Goal: Find specific page/section: Find specific page/section

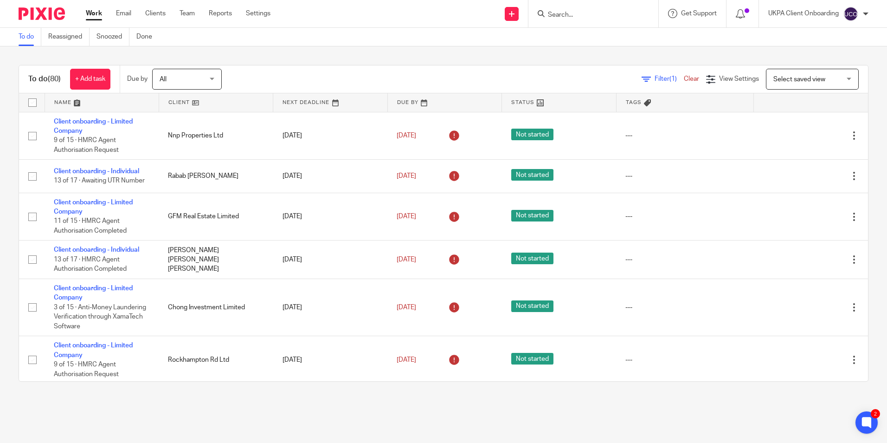
click at [587, 18] on input "Search" at bounding box center [589, 15] width 84 height 8
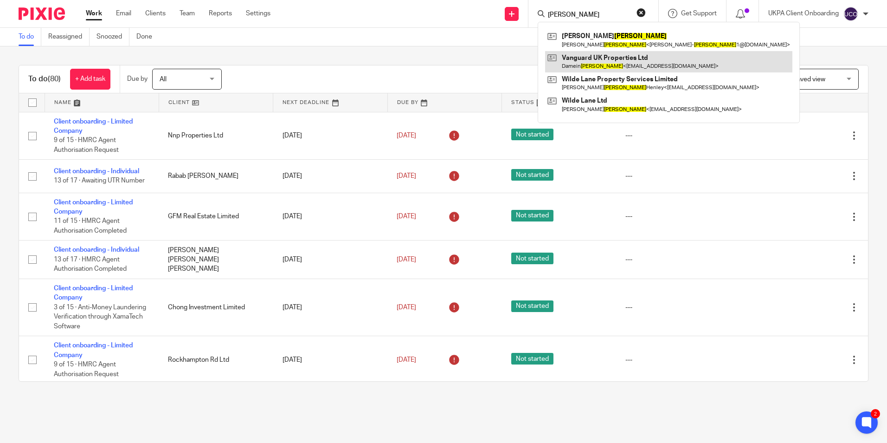
type input "dawson"
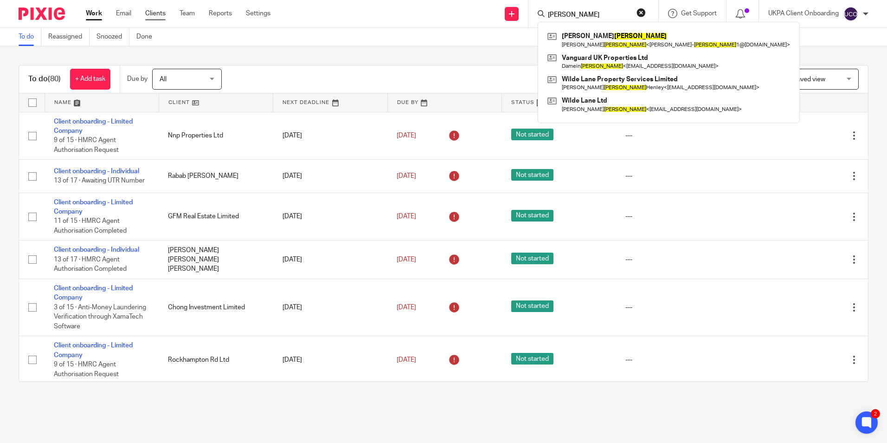
click at [162, 12] on link "Clients" at bounding box center [155, 13] width 20 height 9
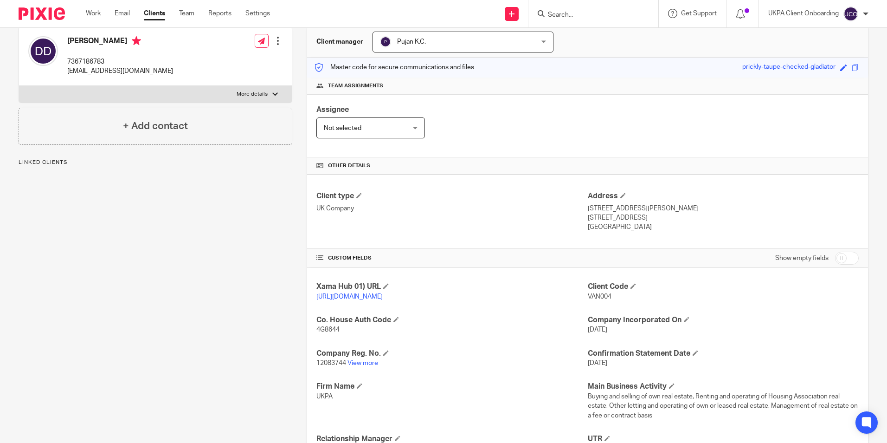
scroll to position [93, 0]
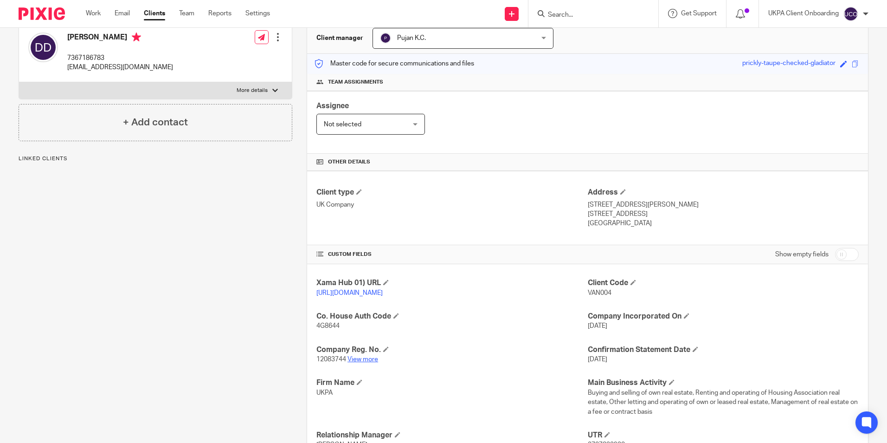
click at [371, 362] on link "View more" at bounding box center [363, 359] width 31 height 6
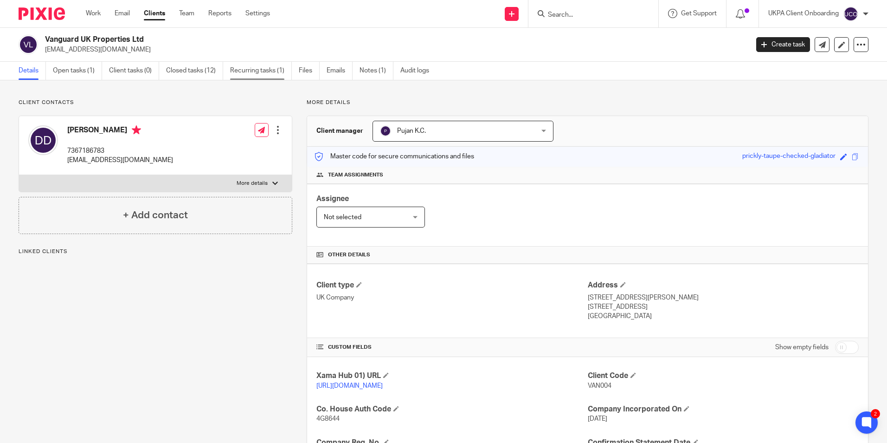
click at [247, 75] on link "Recurring tasks (1)" at bounding box center [261, 71] width 62 height 18
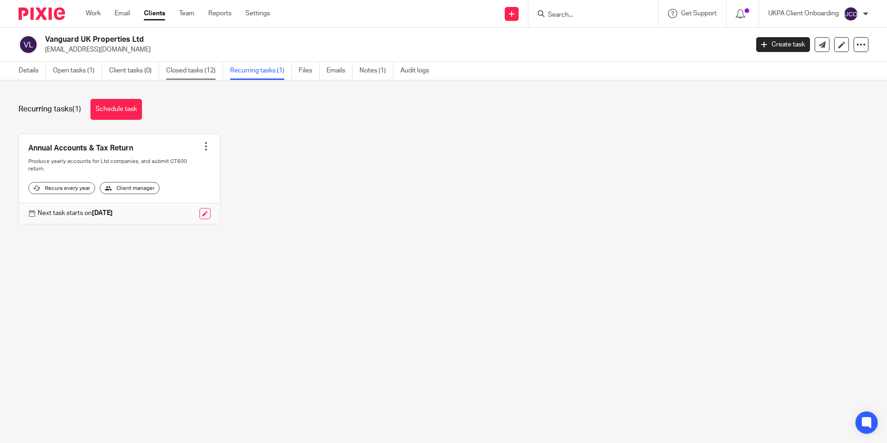
click at [222, 74] on link "Closed tasks (12)" at bounding box center [194, 71] width 57 height 18
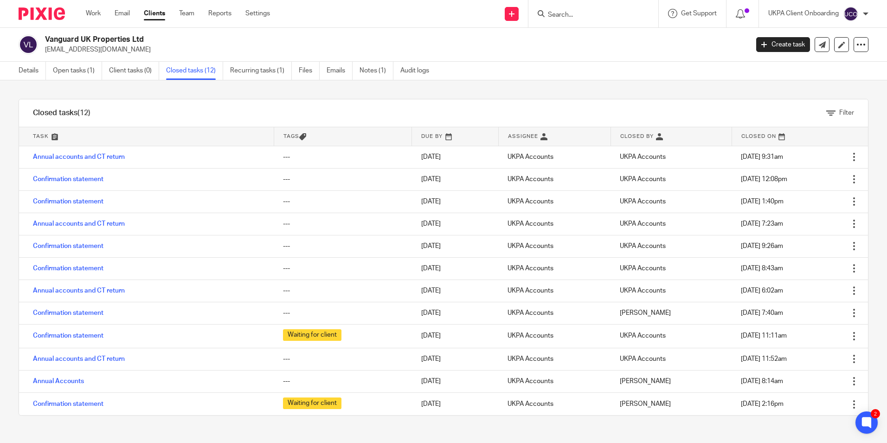
click at [582, 14] on input "Search" at bounding box center [589, 15] width 84 height 8
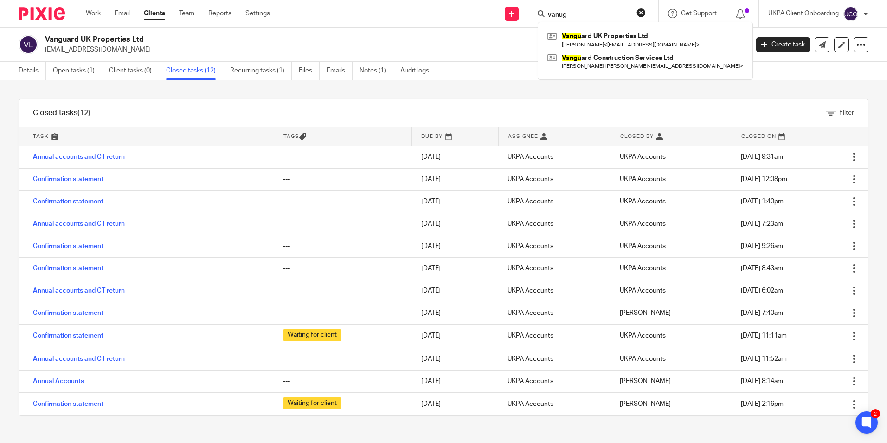
type input "vanug"
click at [419, 27] on div "Send new email Create task Add client vanug Vangu ard UK Properties Ltd Damein …" at bounding box center [585, 13] width 603 height 27
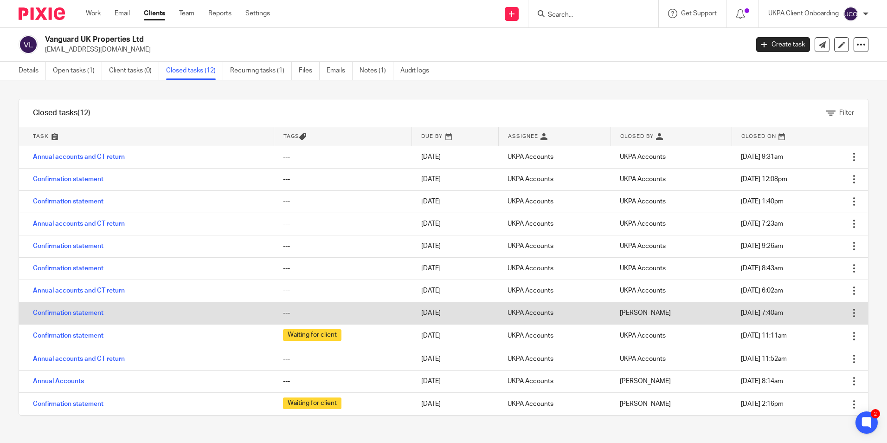
scroll to position [1, 0]
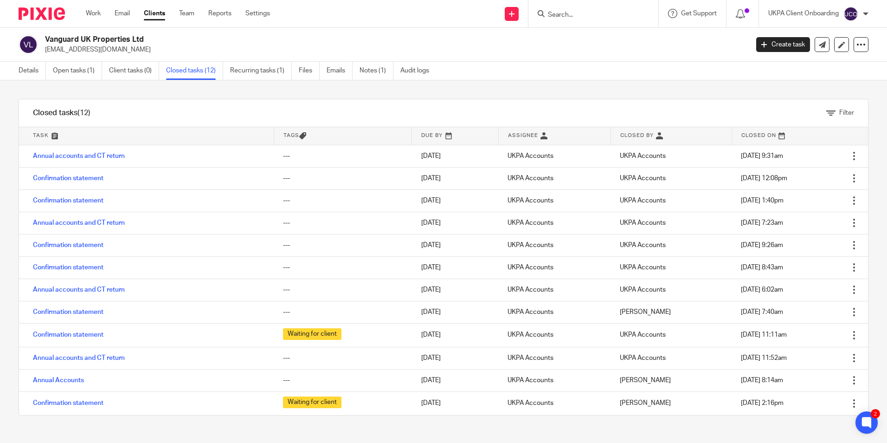
click at [113, 49] on p "[EMAIL_ADDRESS][DOMAIN_NAME]" at bounding box center [393, 49] width 697 height 9
copy main "vanukproperties@gmail.com Create task Update from Companies House Export data M…"
click at [584, 15] on input "Search" at bounding box center [589, 15] width 84 height 8
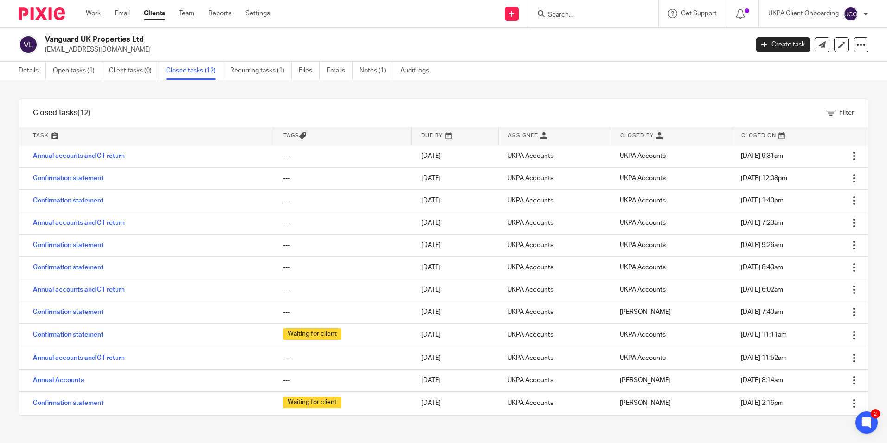
paste input "[EMAIL_ADDRESS][DOMAIN_NAME]"
type input "[EMAIL_ADDRESS][DOMAIN_NAME]"
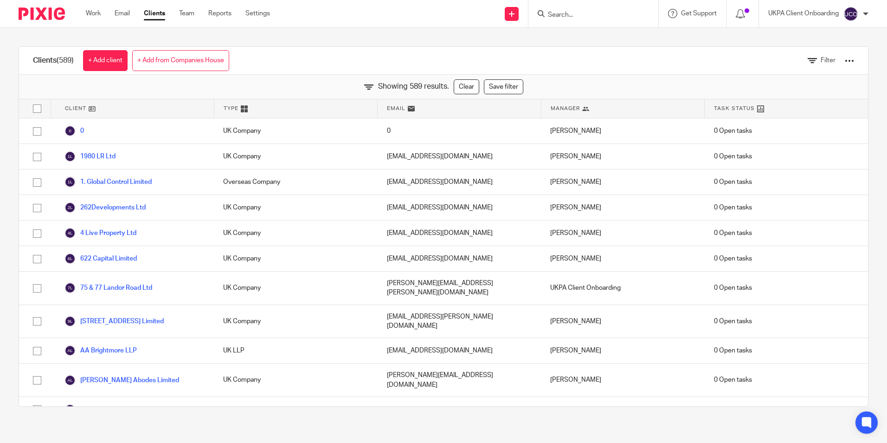
click at [643, 309] on div "[PERSON_NAME]" at bounding box center [622, 321] width 163 height 33
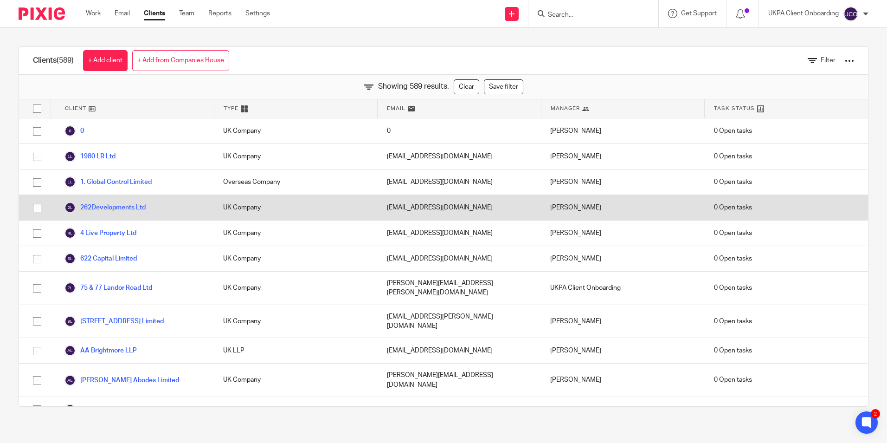
scroll to position [506, 0]
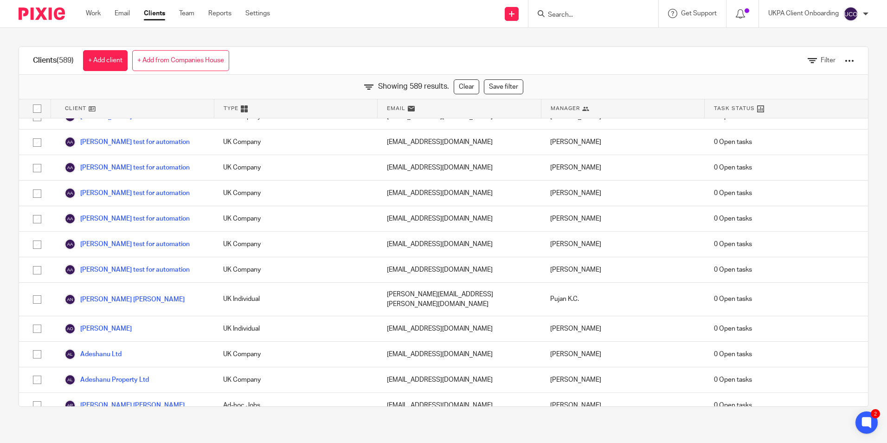
click at [576, 13] on input "Search" at bounding box center [589, 15] width 84 height 8
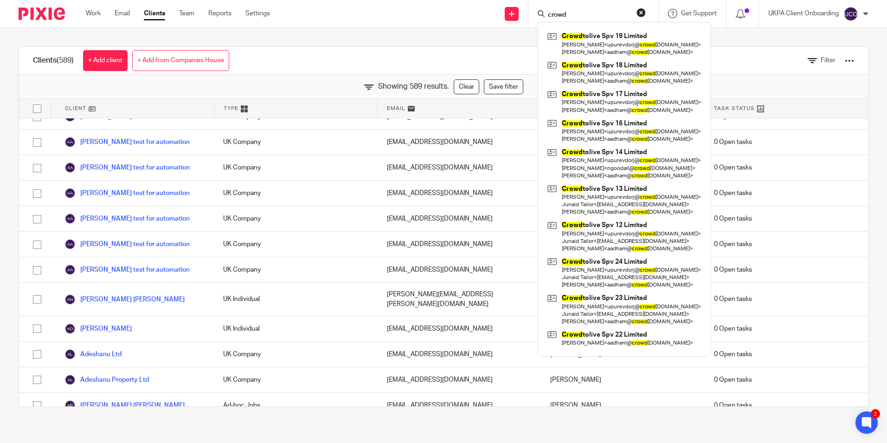
click at [583, 17] on input "crowd" at bounding box center [589, 15] width 84 height 8
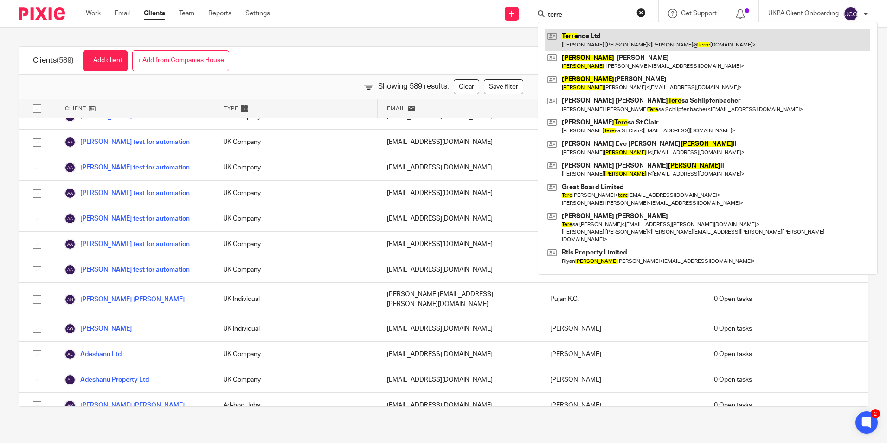
type input "terre"
click at [584, 45] on link at bounding box center [707, 39] width 325 height 21
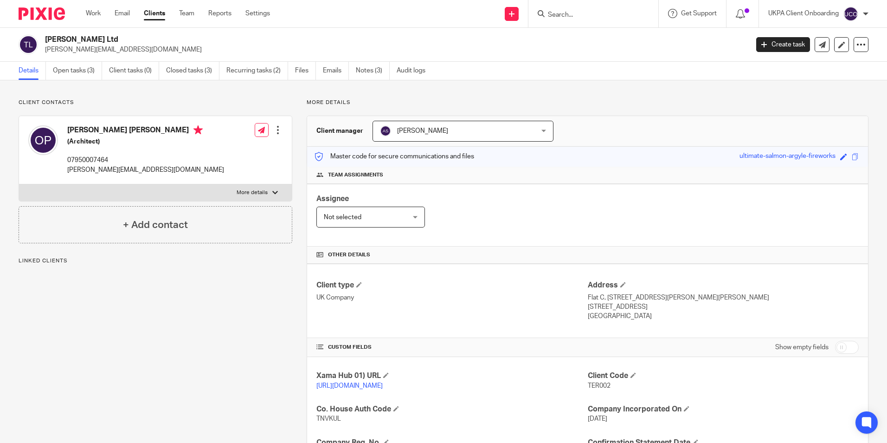
scroll to position [156, 0]
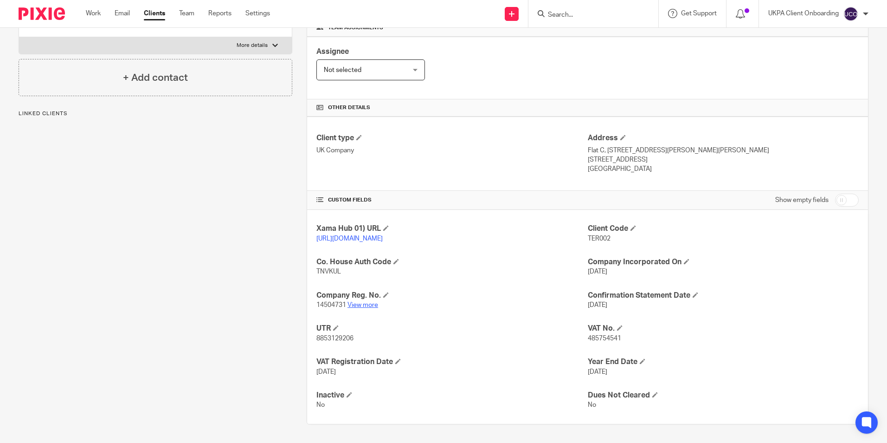
click at [363, 304] on link "View more" at bounding box center [363, 305] width 31 height 6
click at [583, 19] on input "Search" at bounding box center [589, 15] width 84 height 8
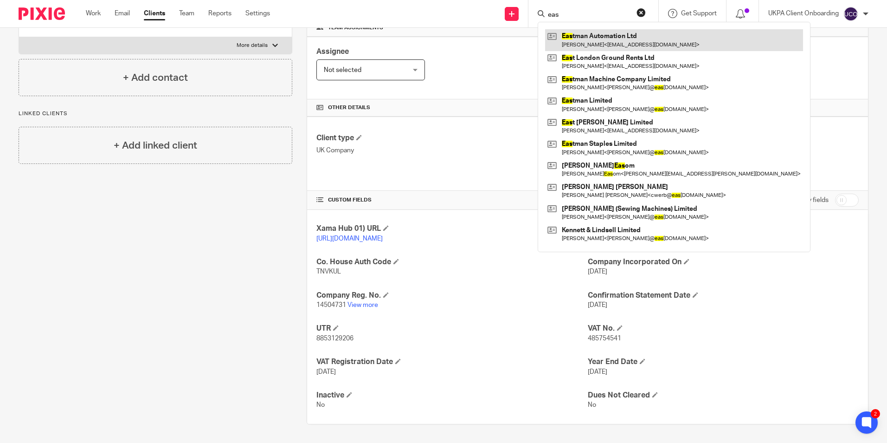
type input "eas"
click at [597, 41] on link at bounding box center [674, 39] width 258 height 21
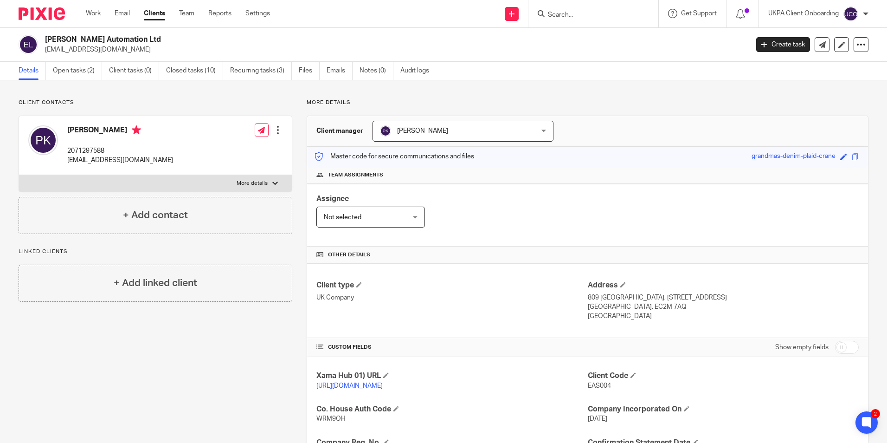
click at [596, 388] on span "EAS004" at bounding box center [599, 385] width 23 height 6
copy span "EAS004"
click at [604, 14] on input "Search" at bounding box center [589, 15] width 84 height 8
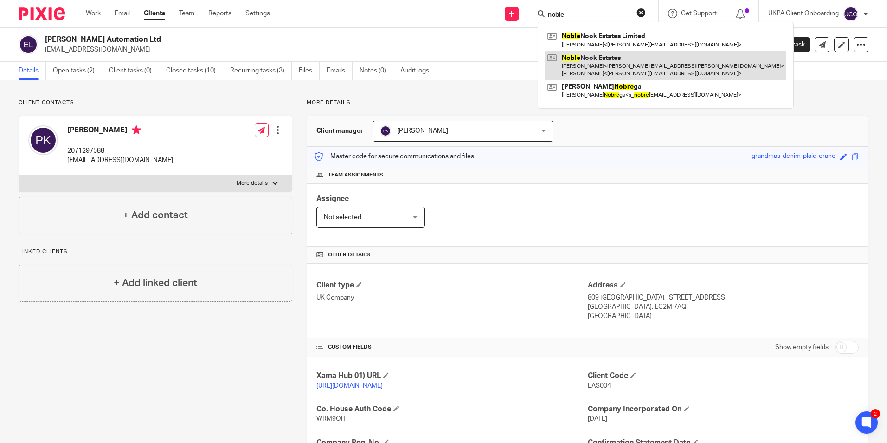
type input "noble"
click at [597, 63] on link at bounding box center [665, 65] width 241 height 29
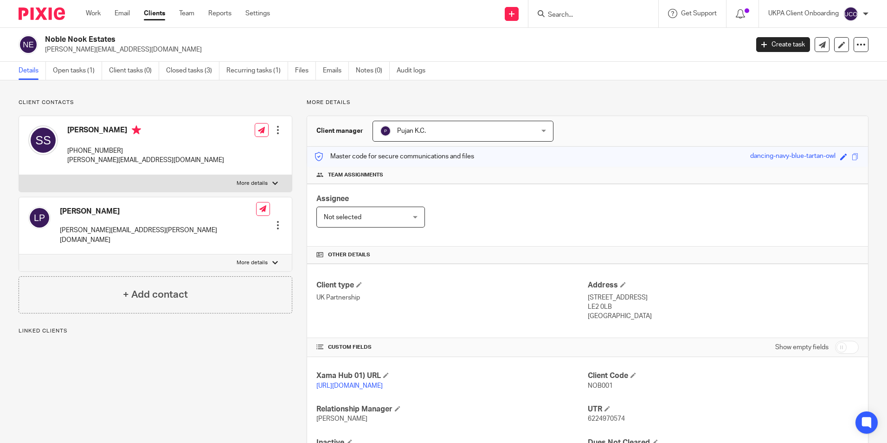
click at [96, 43] on h2 "Noble Nook Estates" at bounding box center [324, 40] width 558 height 10
drag, startPoint x: 0, startPoint y: 0, endPoint x: 96, endPoint y: 43, distance: 105.3
click at [96, 43] on h2 "Noble Nook Estates" at bounding box center [324, 40] width 558 height 10
copy div "Noble Nook Estates"
